Goal: Ask a question

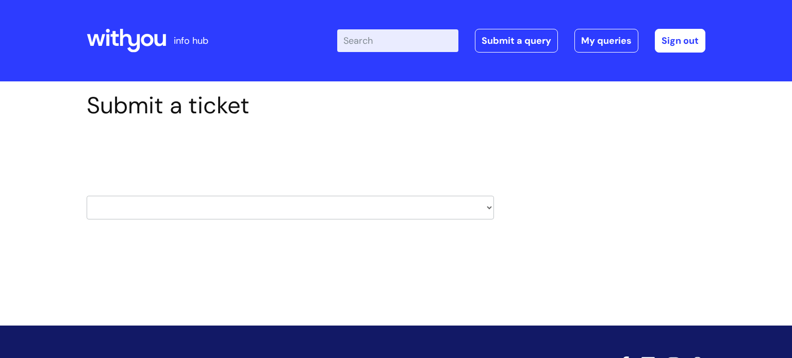
click at [241, 208] on select "HR / People IT and Support Clinical Drug Alerts Finance Accounts Data Support T…" at bounding box center [290, 208] width 407 height 24
select select "learning_and_development"
click at [87, 196] on select "HR / People IT and Support Clinical Drug Alerts Finance Accounts Data Support T…" at bounding box center [290, 208] width 407 height 24
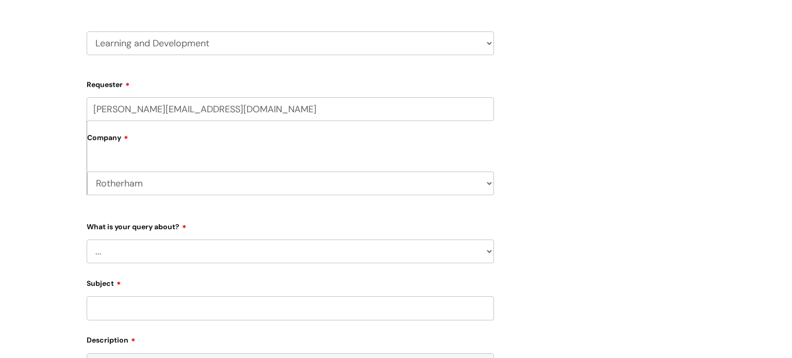
scroll to position [190, 0]
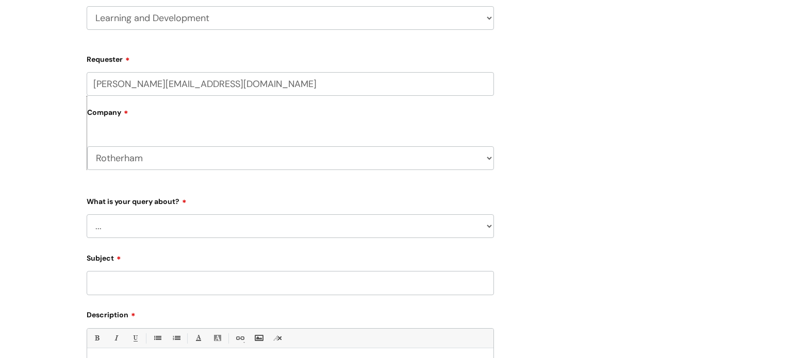
click at [205, 221] on select "... Question about a training course or session booking Ask about apprenticeshi…" at bounding box center [290, 226] width 407 height 24
select select "Question about a training course or session booking"
click at [87, 214] on select "... Question about a training course or session booking Ask about apprenticeshi…" at bounding box center [290, 226] width 407 height 24
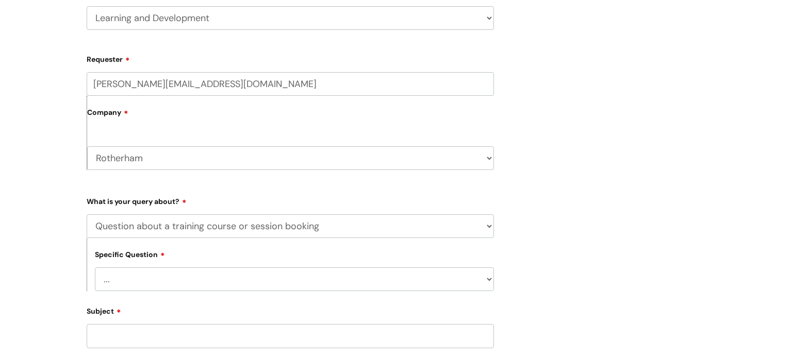
click at [224, 278] on select "... Training booking request Training dates/timetable Enquiry about a topic or …" at bounding box center [294, 280] width 399 height 24
select select "Assigned training clarification"
click at [95, 268] on select "... Training booking request Training dates/timetable Enquiry about a topic or …" at bounding box center [294, 280] width 399 height 24
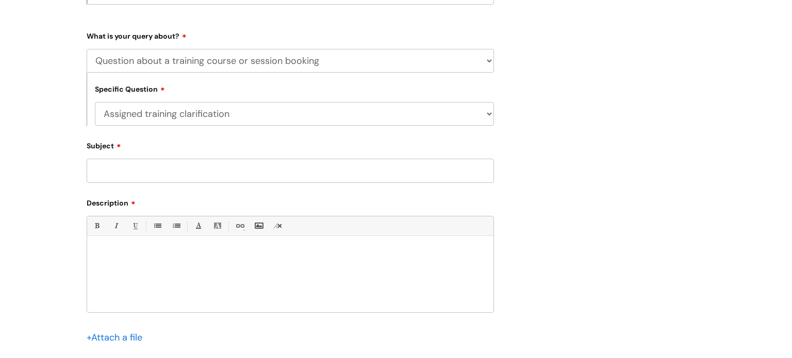
scroll to position [404, 0]
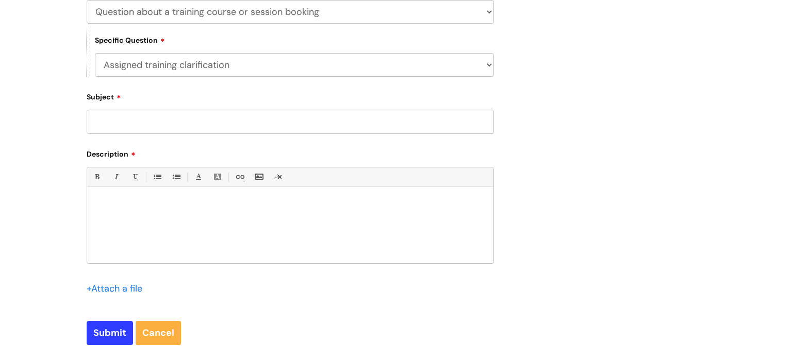
click at [183, 211] on div at bounding box center [290, 227] width 406 height 71
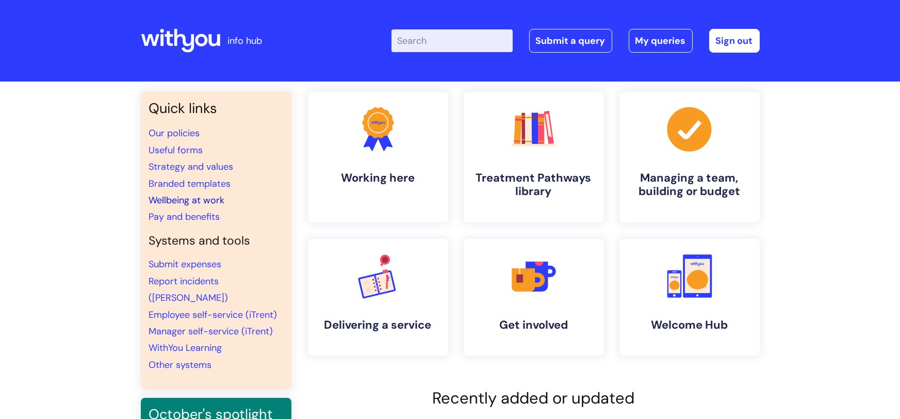
click at [168, 201] on link "Wellbeing at work" at bounding box center [187, 200] width 76 height 12
click at [172, 341] on link "WithYou Learning" at bounding box center [185, 347] width 73 height 12
